Goal: Transaction & Acquisition: Purchase product/service

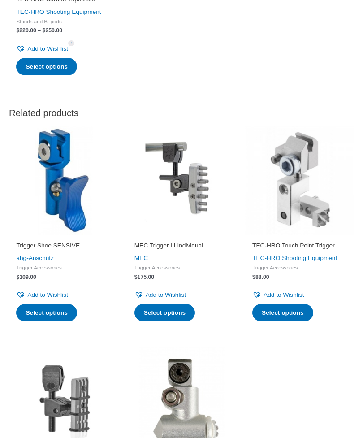
scroll to position [1953, 0]
click at [57, 253] on link "Trigger Shoe SENSIVE" at bounding box center [63, 246] width 95 height 11
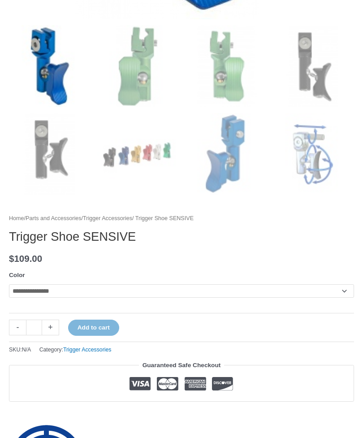
scroll to position [450, 0]
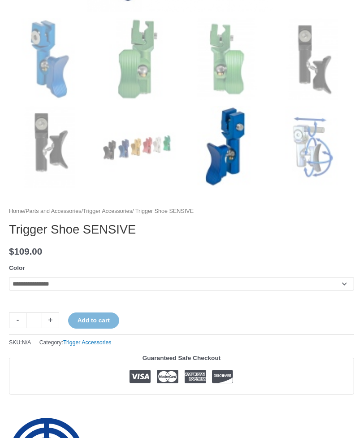
click at [347, 280] on select "**********" at bounding box center [181, 283] width 345 height 13
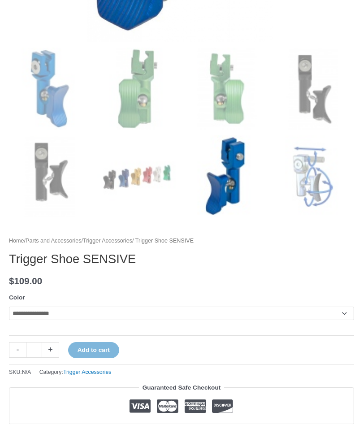
scroll to position [420, 0]
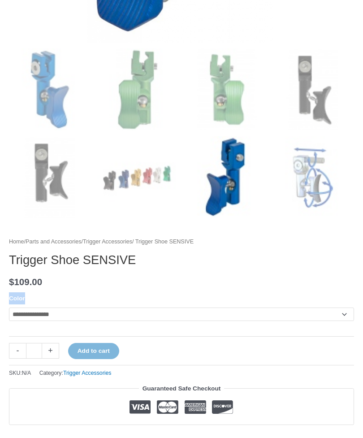
click at [33, 260] on h1 "Trigger Shoe SENSIVE" at bounding box center [181, 260] width 345 height 15
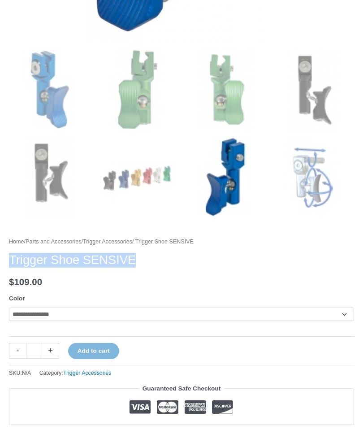
copy h1 "Trigger Shoe SENSIVE"
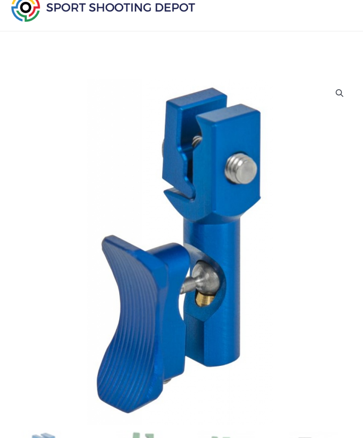
scroll to position [37, 0]
